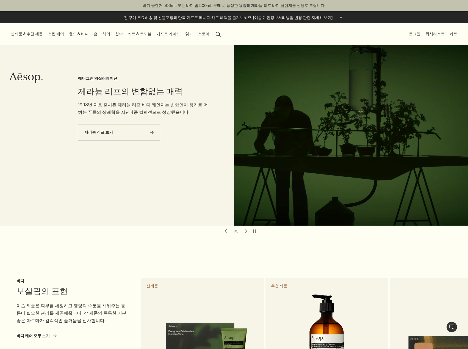
click at [55, 33] on link "스킨 케어" at bounding box center [56, 33] width 18 height 7
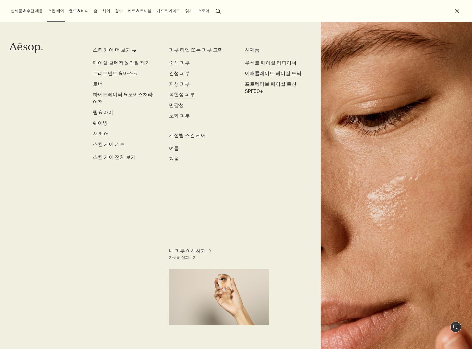
click at [180, 95] on span "복합성 피부" at bounding box center [182, 94] width 26 height 6
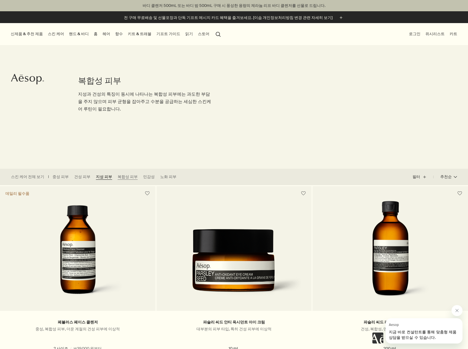
click at [99, 177] on link "지성 피부" at bounding box center [104, 176] width 16 height 5
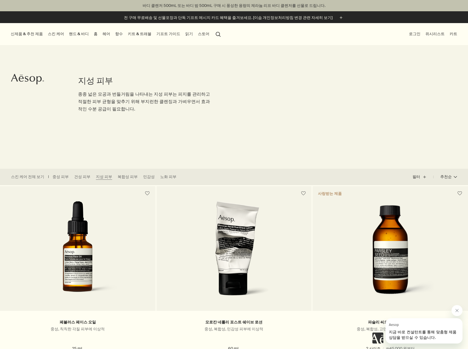
click at [54, 34] on link "스킨 케어" at bounding box center [56, 33] width 18 height 7
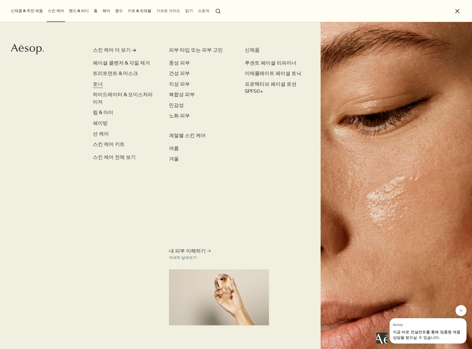
click at [99, 85] on span "토너" at bounding box center [98, 84] width 10 height 6
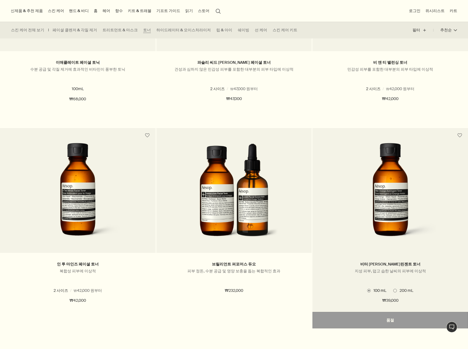
scroll to position [165, 0]
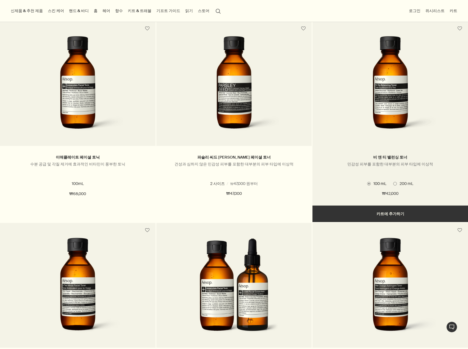
click at [385, 125] on img at bounding box center [390, 87] width 100 height 102
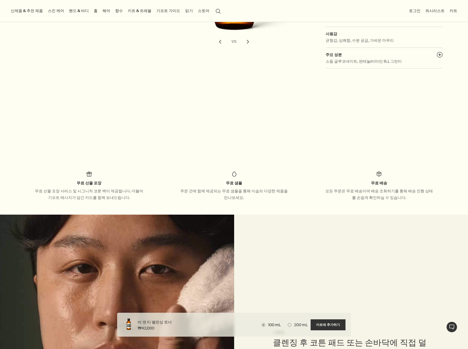
scroll to position [165, 0]
